Goal: Contribute content

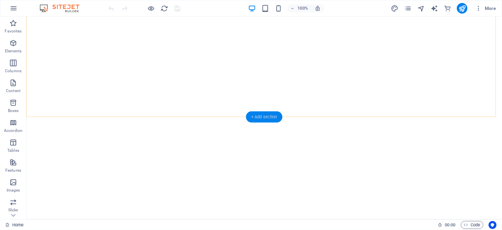
click at [264, 115] on div "+ Add section" at bounding box center [264, 116] width 37 height 11
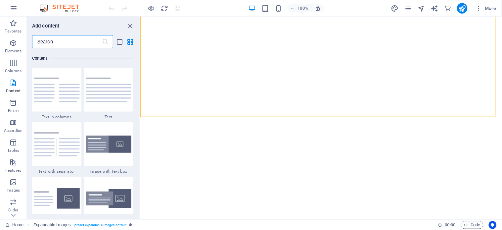
scroll to position [1130, 0]
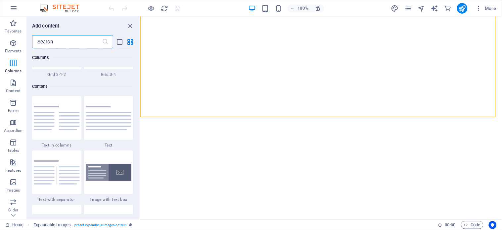
click at [84, 40] on input "text" at bounding box center [67, 41] width 70 height 13
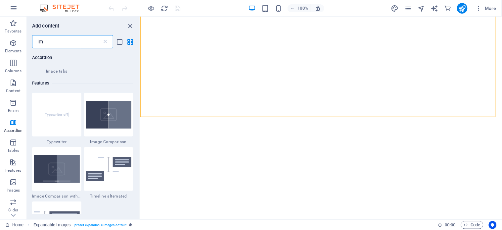
scroll to position [449, 0]
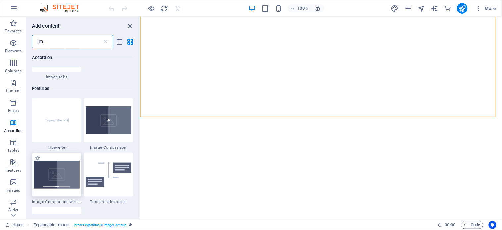
type input "im"
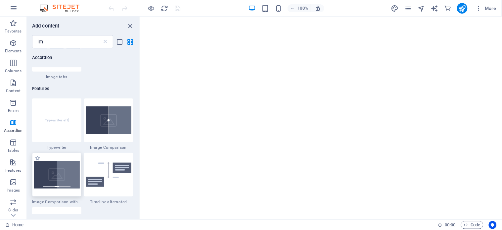
click at [58, 177] on img at bounding box center [57, 175] width 46 height 28
click at [164, 8] on icon "reload" at bounding box center [165, 9] width 8 height 8
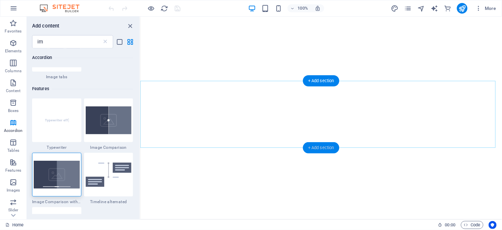
click at [329, 146] on div "+ Add section" at bounding box center [321, 147] width 37 height 11
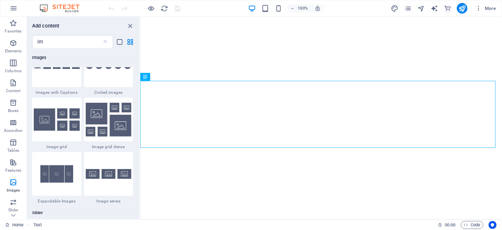
scroll to position [688, 0]
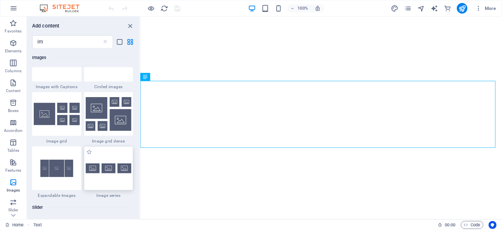
click at [113, 171] on img at bounding box center [109, 168] width 46 height 10
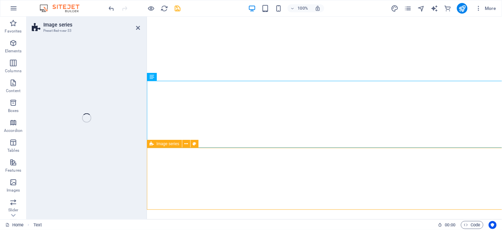
select select "rem"
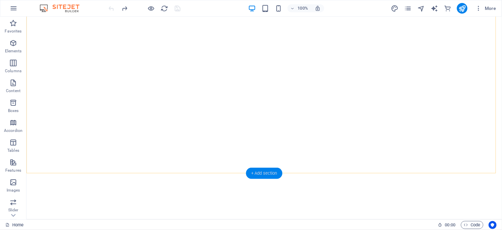
click at [266, 173] on div "+ Add section" at bounding box center [264, 173] width 37 height 11
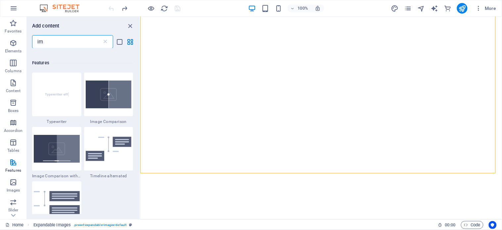
scroll to position [486, 0]
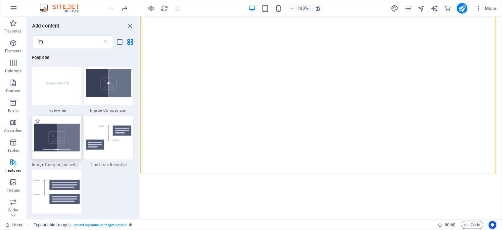
click at [63, 141] on img at bounding box center [57, 138] width 46 height 28
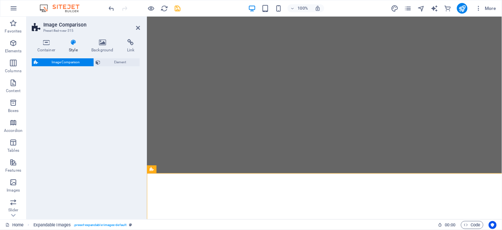
select select "rem"
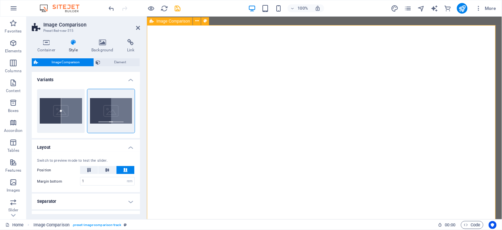
click at [154, 21] on div "Image Comparison" at bounding box center [170, 21] width 46 height 8
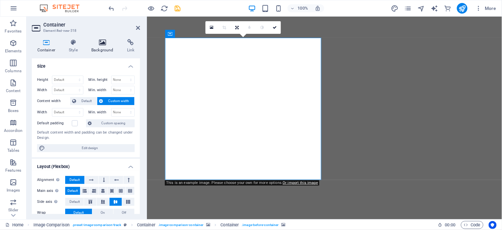
click at [103, 46] on h4 "Background" at bounding box center [104, 46] width 36 height 14
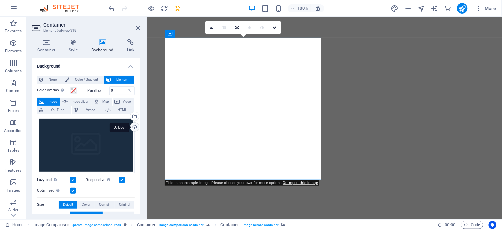
click at [133, 124] on div "Upload" at bounding box center [134, 128] width 10 height 10
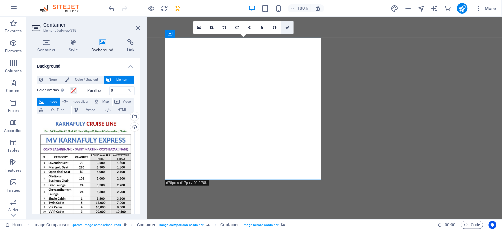
click at [288, 25] on link at bounding box center [287, 27] width 13 height 13
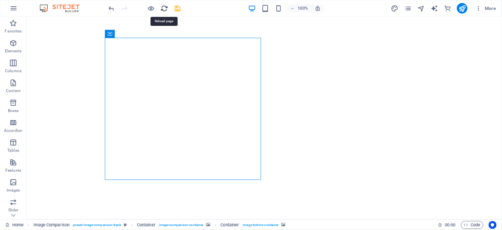
click at [163, 7] on icon "reload" at bounding box center [165, 9] width 8 height 8
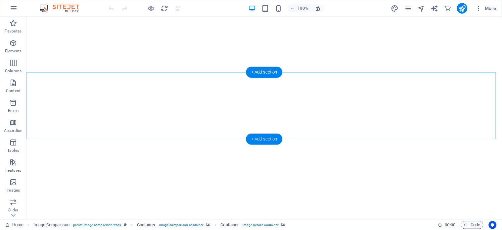
click at [262, 139] on div "+ Add section" at bounding box center [264, 138] width 37 height 11
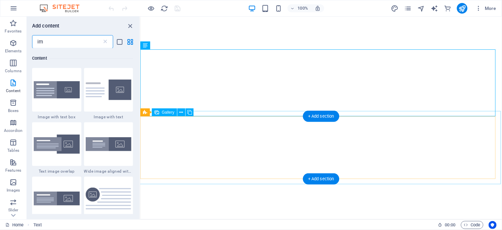
scroll to position [50, 0]
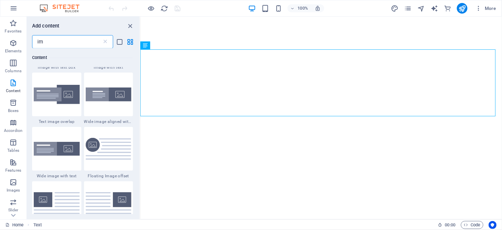
click at [138, 77] on div "Elements 1 Star Image 1 Star Image slider 1 Star Vimeo Content 1 Star Image wit…" at bounding box center [83, 131] width 113 height 166
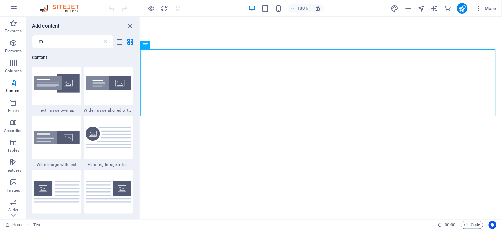
drag, startPoint x: 138, startPoint y: 80, endPoint x: 138, endPoint y: 85, distance: 4.6
click at [138, 88] on div "Elements 1 Star Image 1 Star Image slider 1 Star Vimeo Content 1 Star Image wit…" at bounding box center [83, 131] width 113 height 166
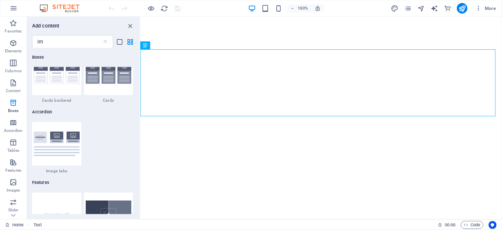
scroll to position [414, 0]
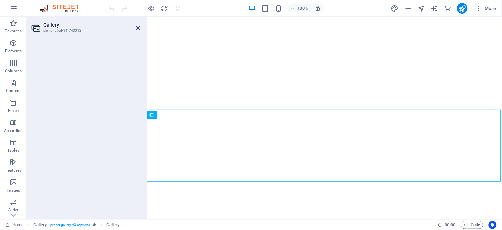
click at [137, 25] on icon at bounding box center [138, 27] width 4 height 5
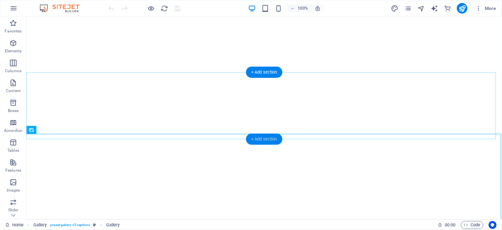
click at [266, 137] on div "+ Add section" at bounding box center [264, 138] width 37 height 11
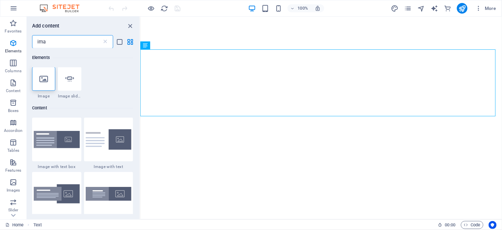
scroll to position [0, 0]
type input "image"
click at [71, 82] on icon at bounding box center [69, 79] width 9 height 9
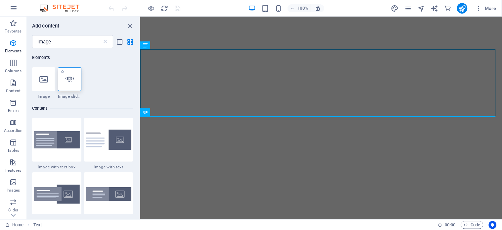
click at [65, 81] on icon at bounding box center [69, 79] width 9 height 9
click at [131, 27] on icon "close panel" at bounding box center [131, 26] width 8 height 8
click at [128, 25] on icon "close panel" at bounding box center [131, 26] width 8 height 8
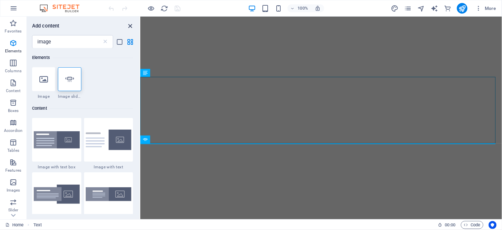
click at [129, 23] on icon "close panel" at bounding box center [131, 26] width 8 height 8
click at [161, 8] on icon "reload" at bounding box center [165, 9] width 8 height 8
click at [165, 8] on icon "reload" at bounding box center [165, 9] width 8 height 8
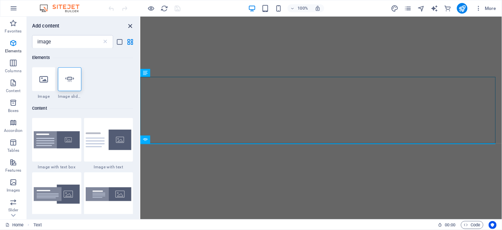
click at [130, 26] on icon "close panel" at bounding box center [131, 26] width 8 height 8
click at [164, 8] on icon "reload" at bounding box center [165, 9] width 8 height 8
